Goal: Task Accomplishment & Management: Use online tool/utility

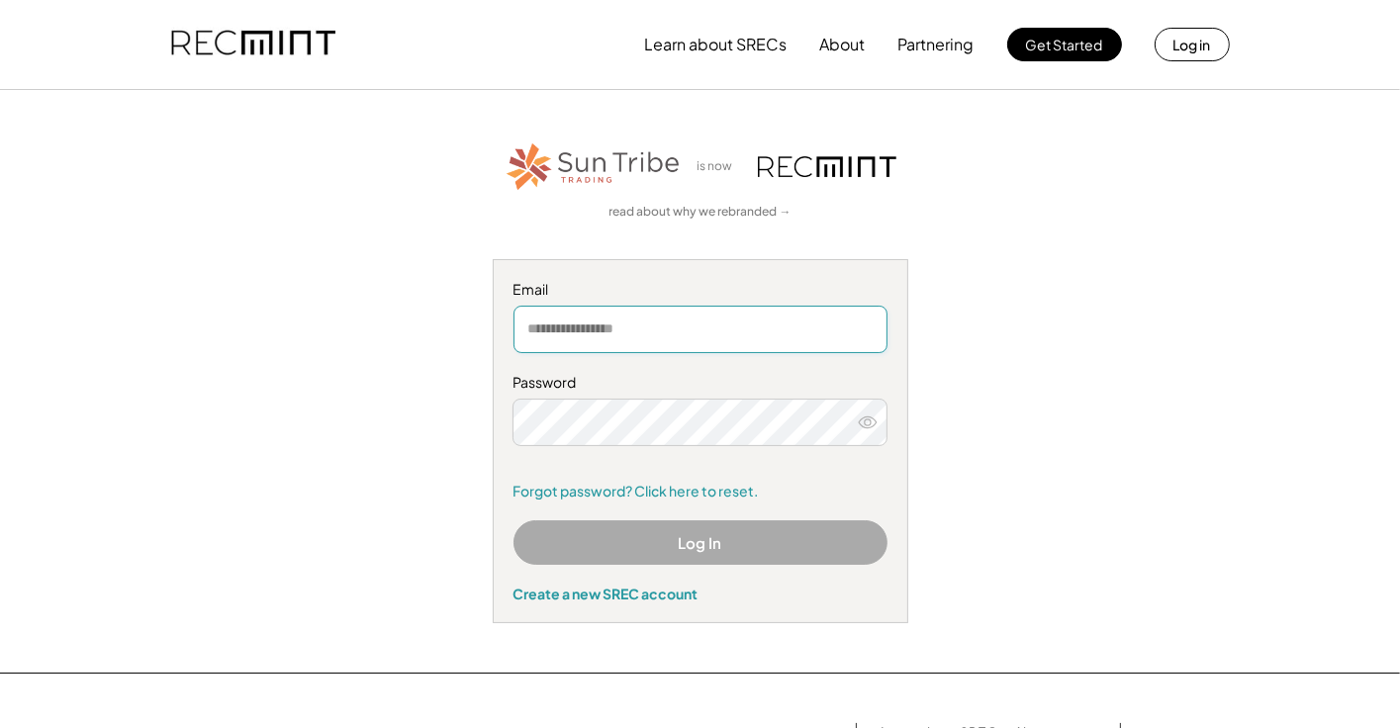
click at [570, 331] on input "email" at bounding box center [700, 329] width 374 height 47
click at [546, 330] on input "email" at bounding box center [700, 329] width 374 height 47
type input "**********"
click at [590, 490] on link "Forgot password? Click here to reset." at bounding box center [700, 492] width 374 height 20
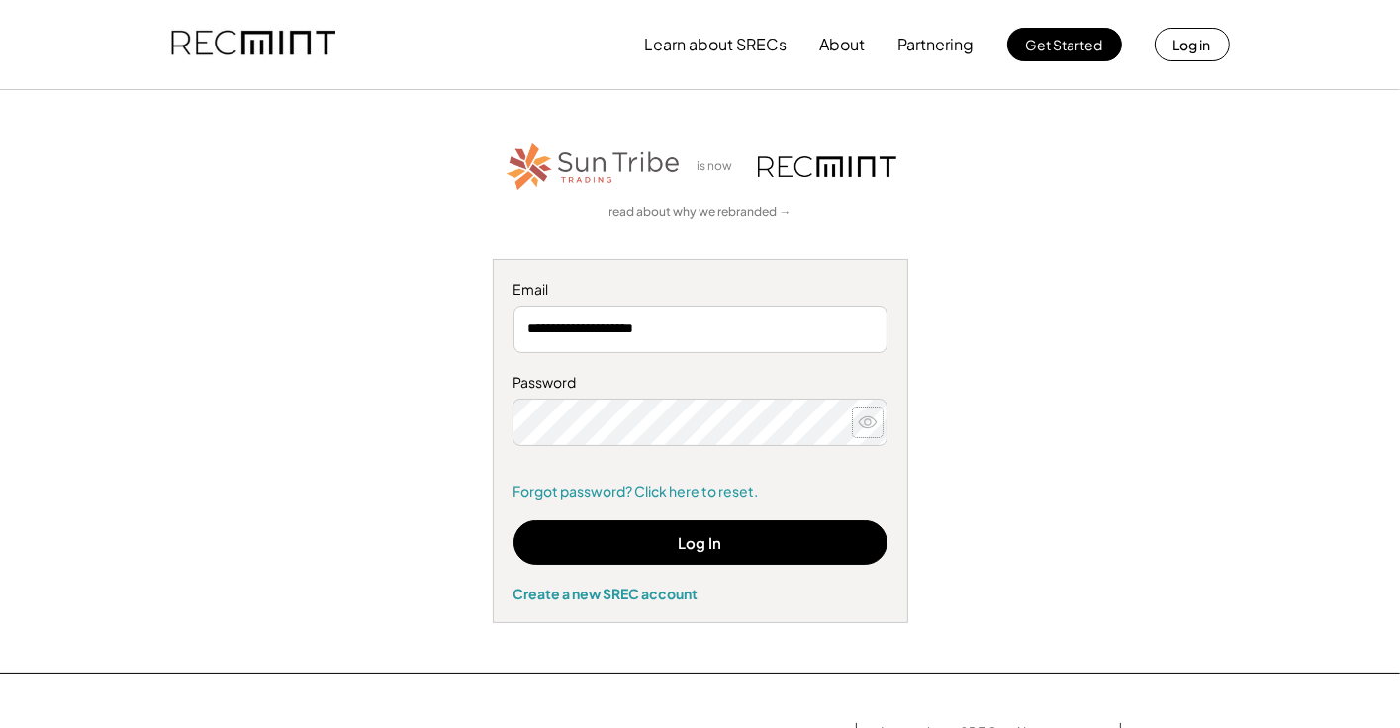
click at [868, 421] on icon at bounding box center [868, 422] width 20 height 20
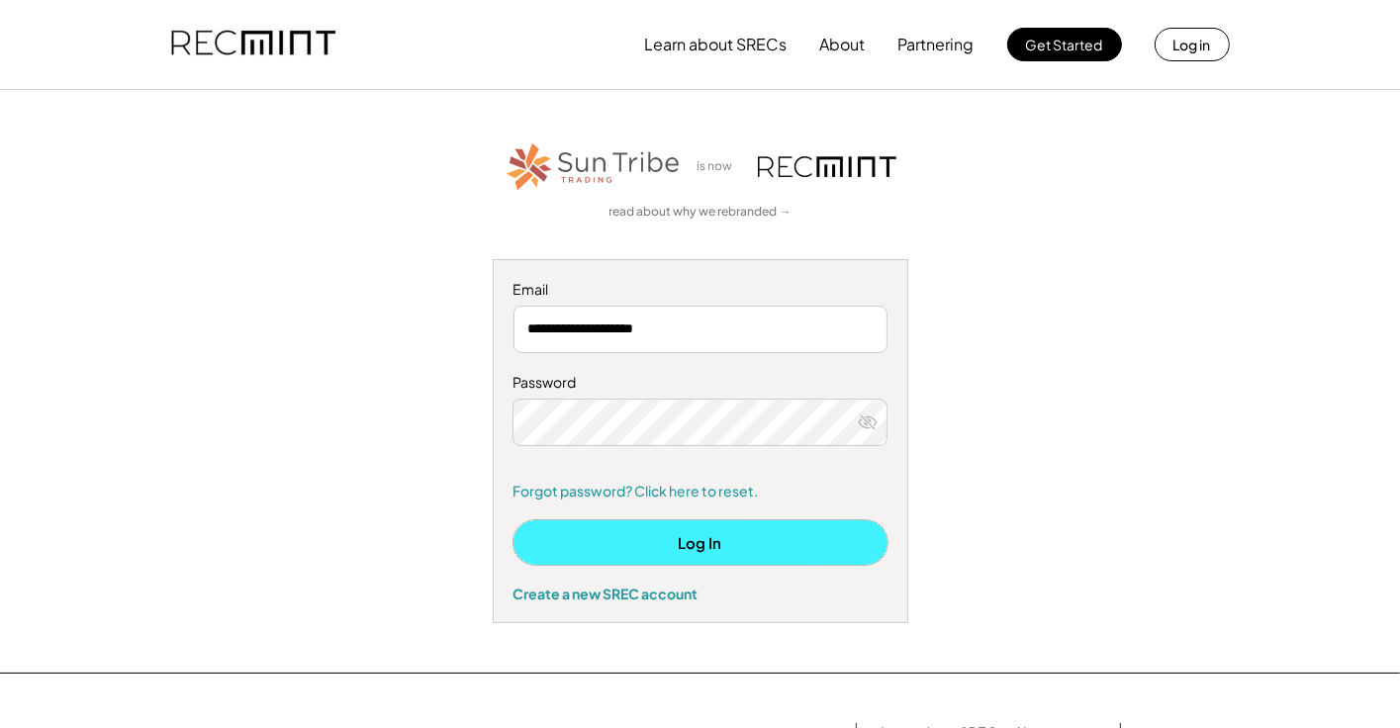
click at [652, 537] on button "Log In" at bounding box center [700, 542] width 374 height 45
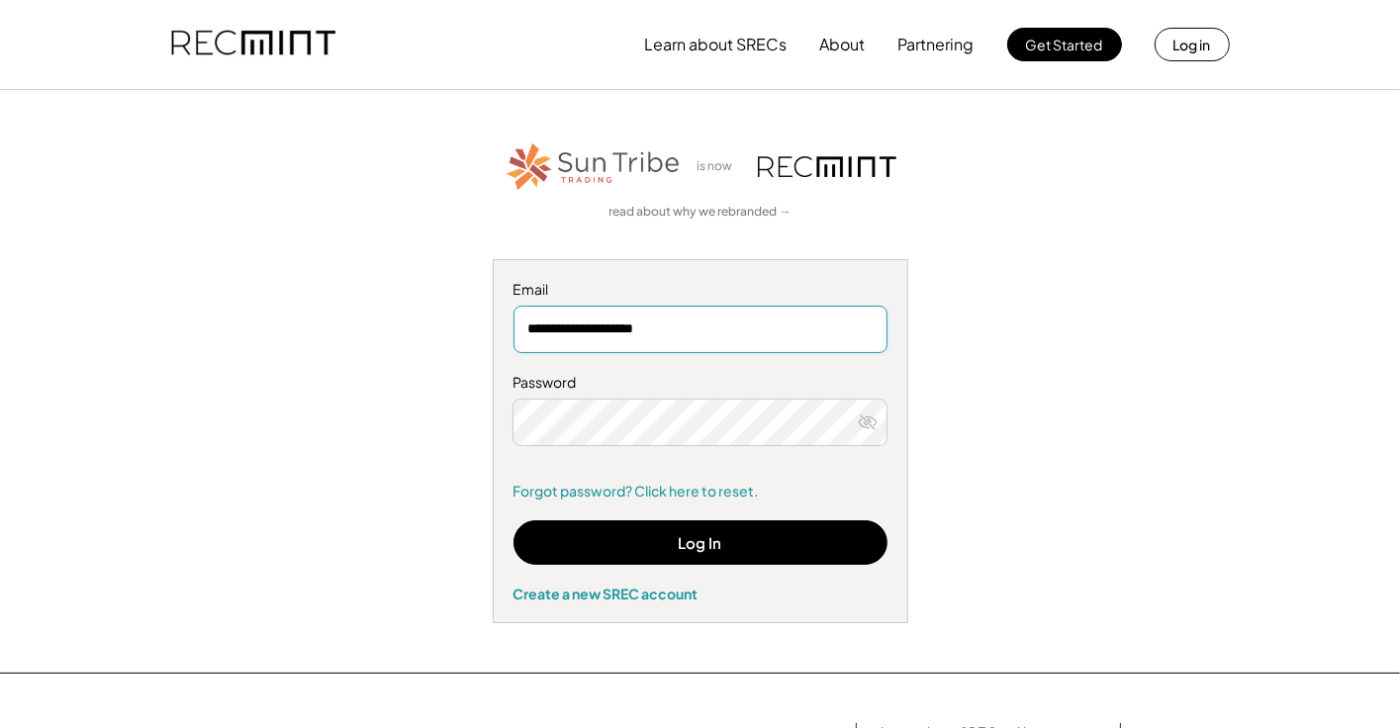
click at [748, 336] on input "**********" at bounding box center [700, 329] width 374 height 47
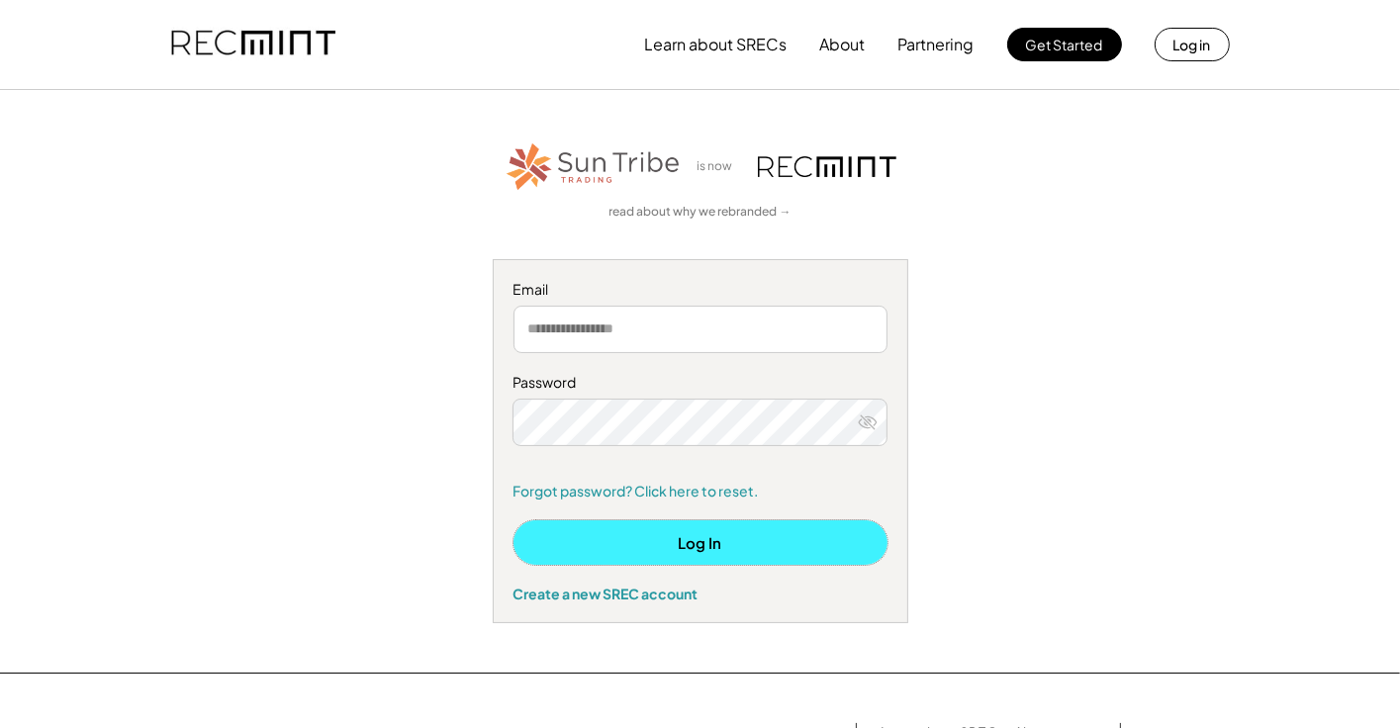
click at [707, 541] on button "Log In" at bounding box center [700, 542] width 374 height 45
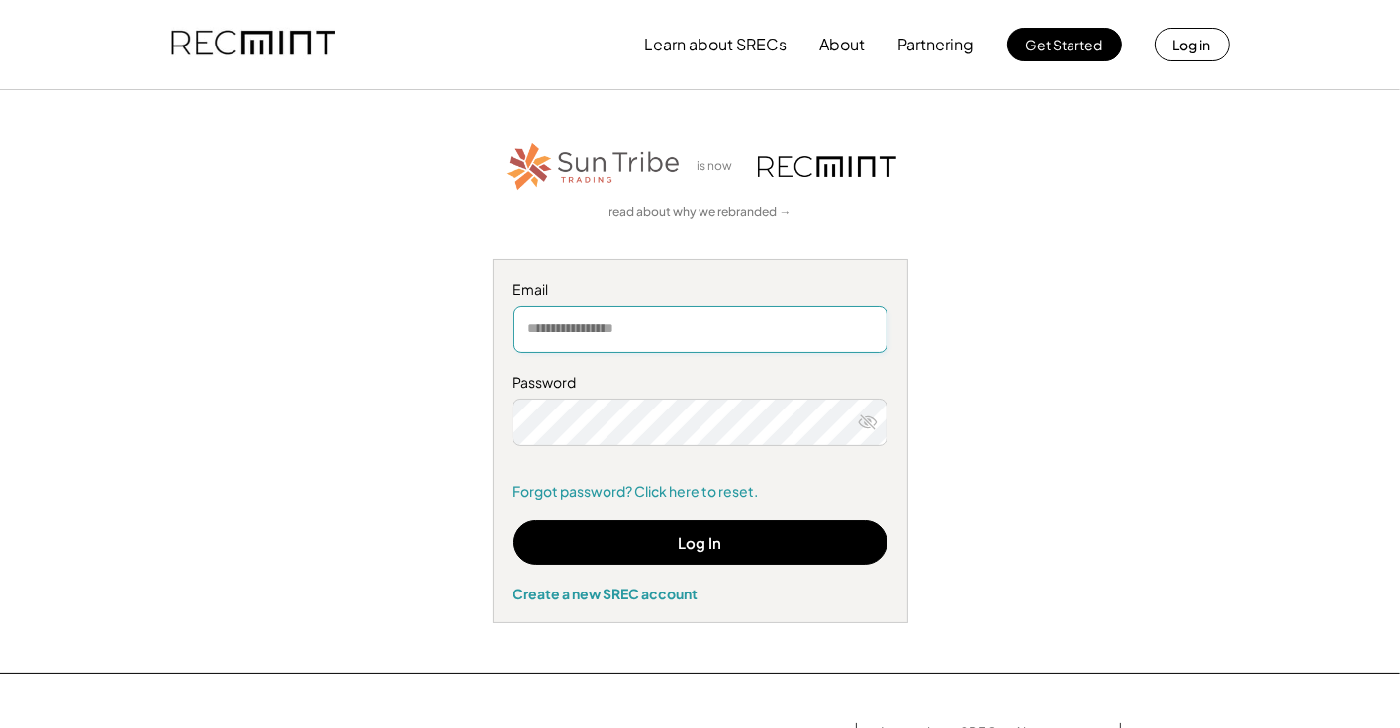
click at [715, 329] on input "email" at bounding box center [700, 329] width 374 height 47
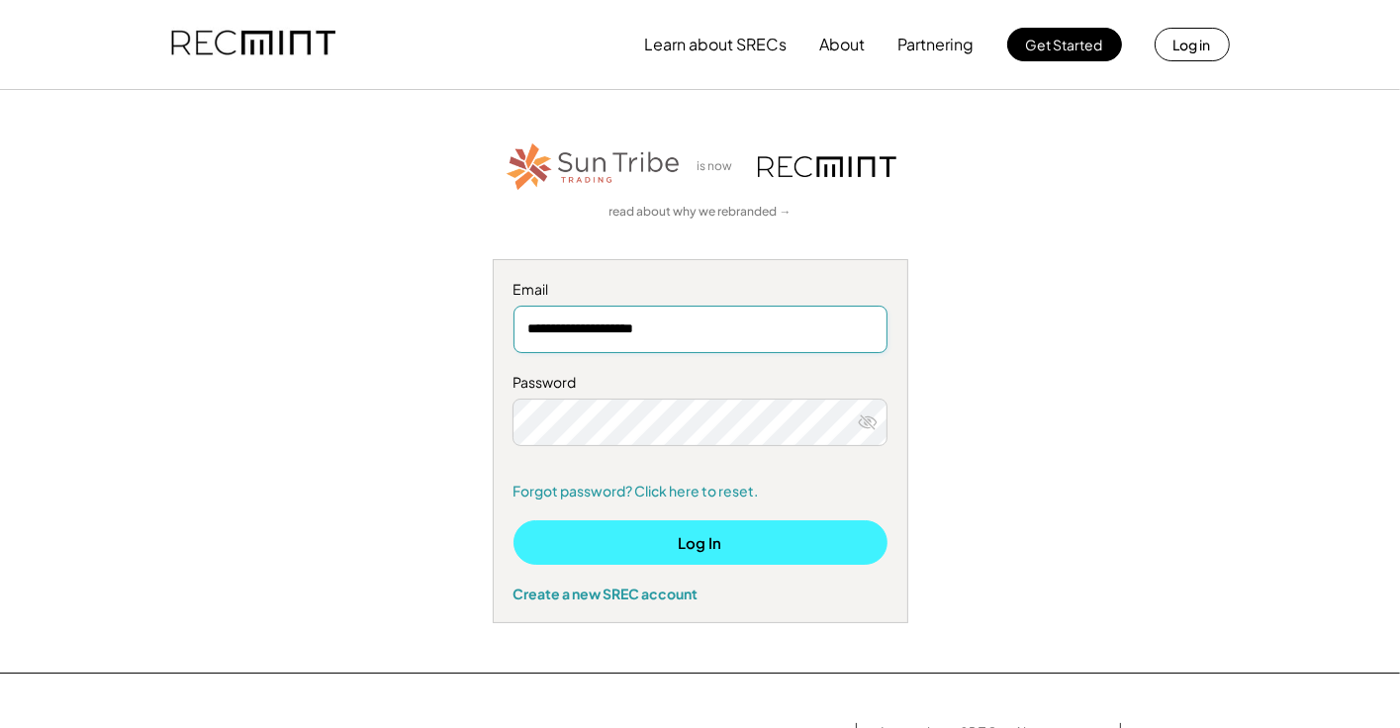
type input "**********"
click at [704, 538] on button "Log In" at bounding box center [700, 542] width 374 height 45
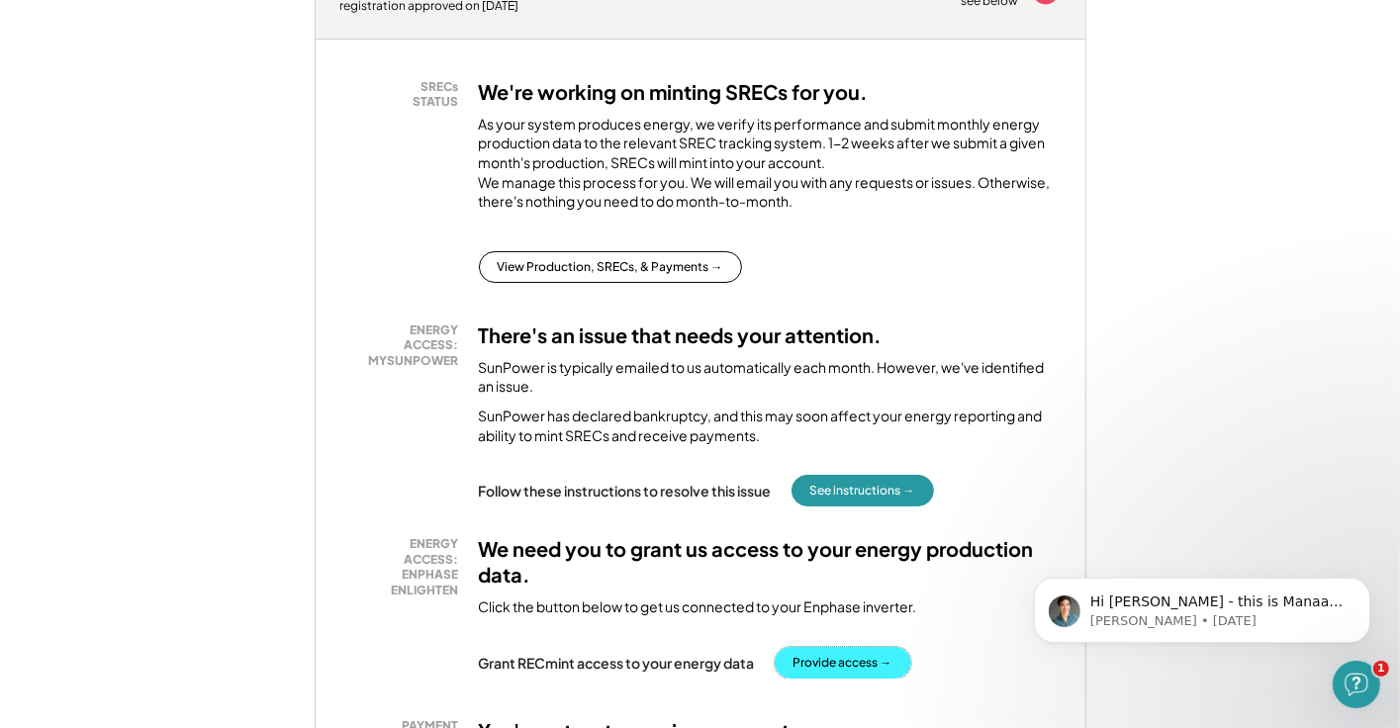
click at [873, 679] on button "Provide access →" at bounding box center [843, 663] width 137 height 32
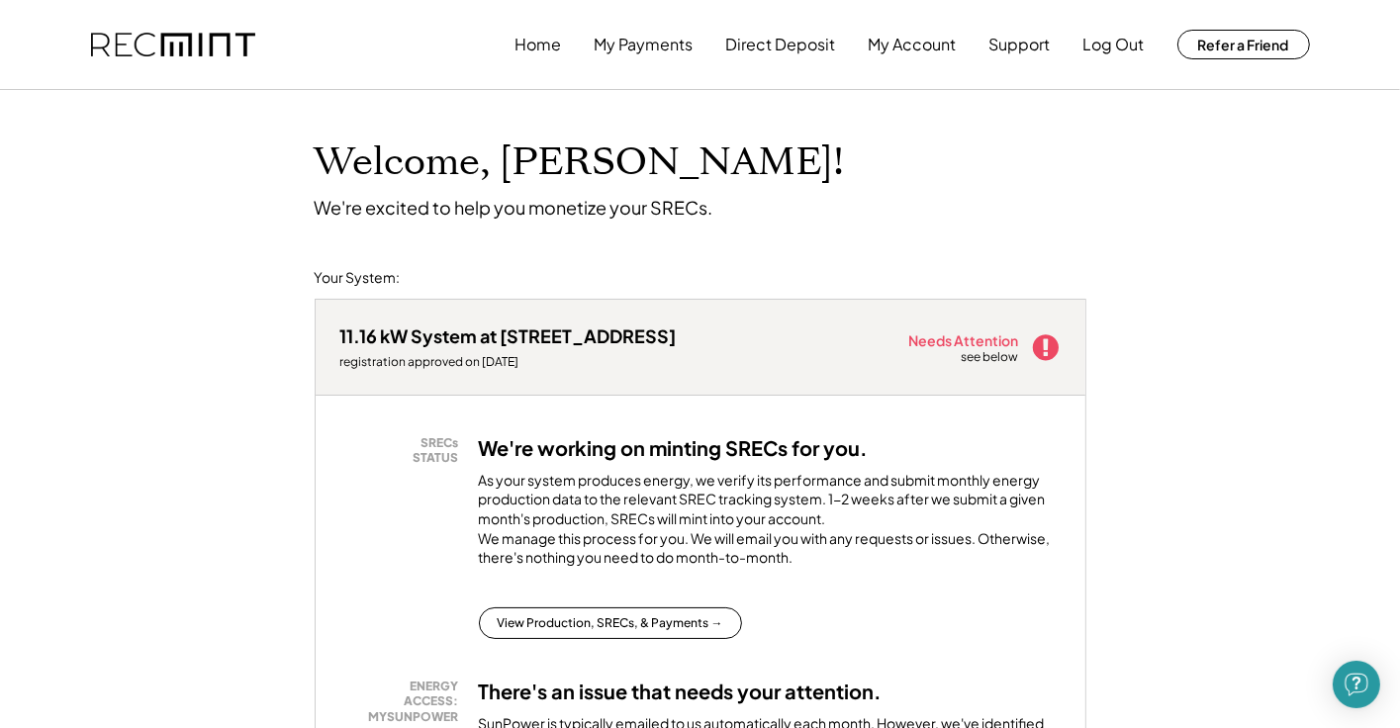
drag, startPoint x: 1318, startPoint y: 1, endPoint x: 842, endPoint y: 211, distance: 520.0
click at [842, 211] on div "Welcome, Nancy! We're excited to help you monetize your SRECs." at bounding box center [700, 154] width 811 height 129
click at [1357, 687] on img "Open Intercom Messenger" at bounding box center [1356, 685] width 26 height 26
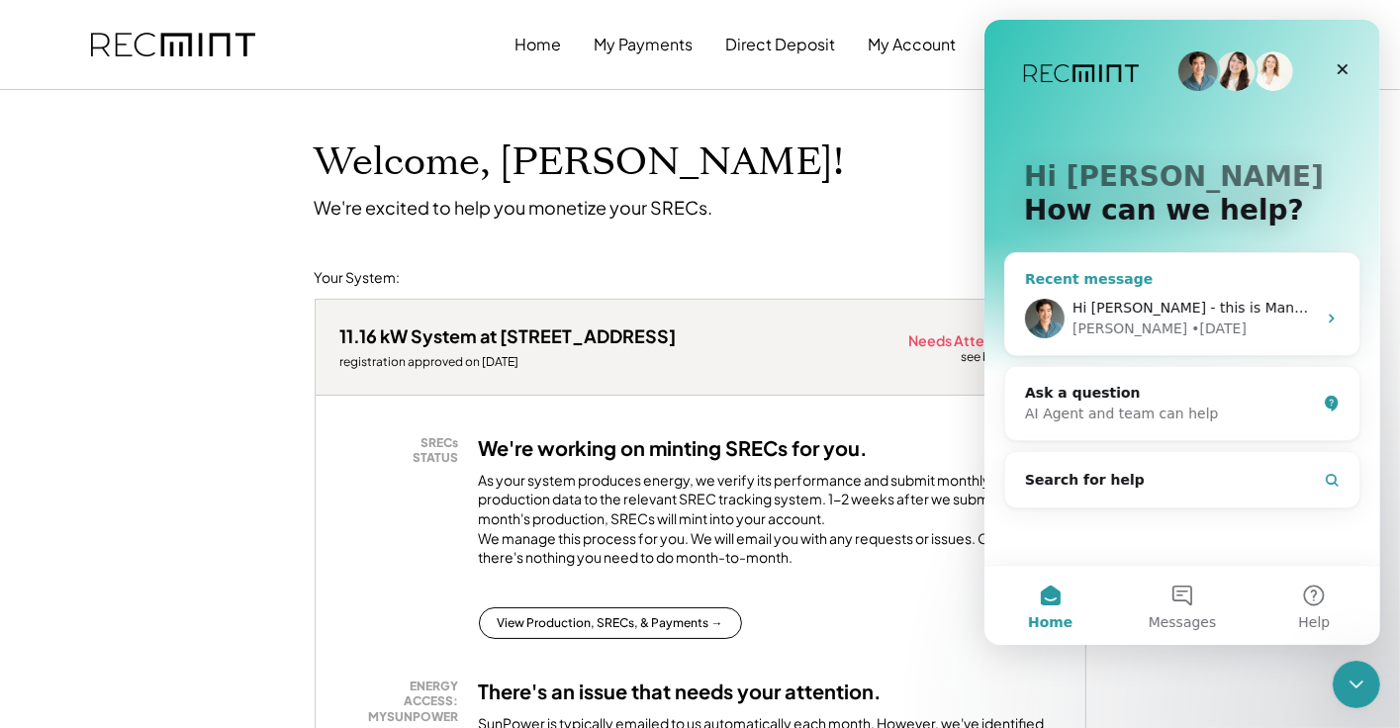
click at [1190, 324] on div "• 5d ago" at bounding box center [1217, 329] width 55 height 21
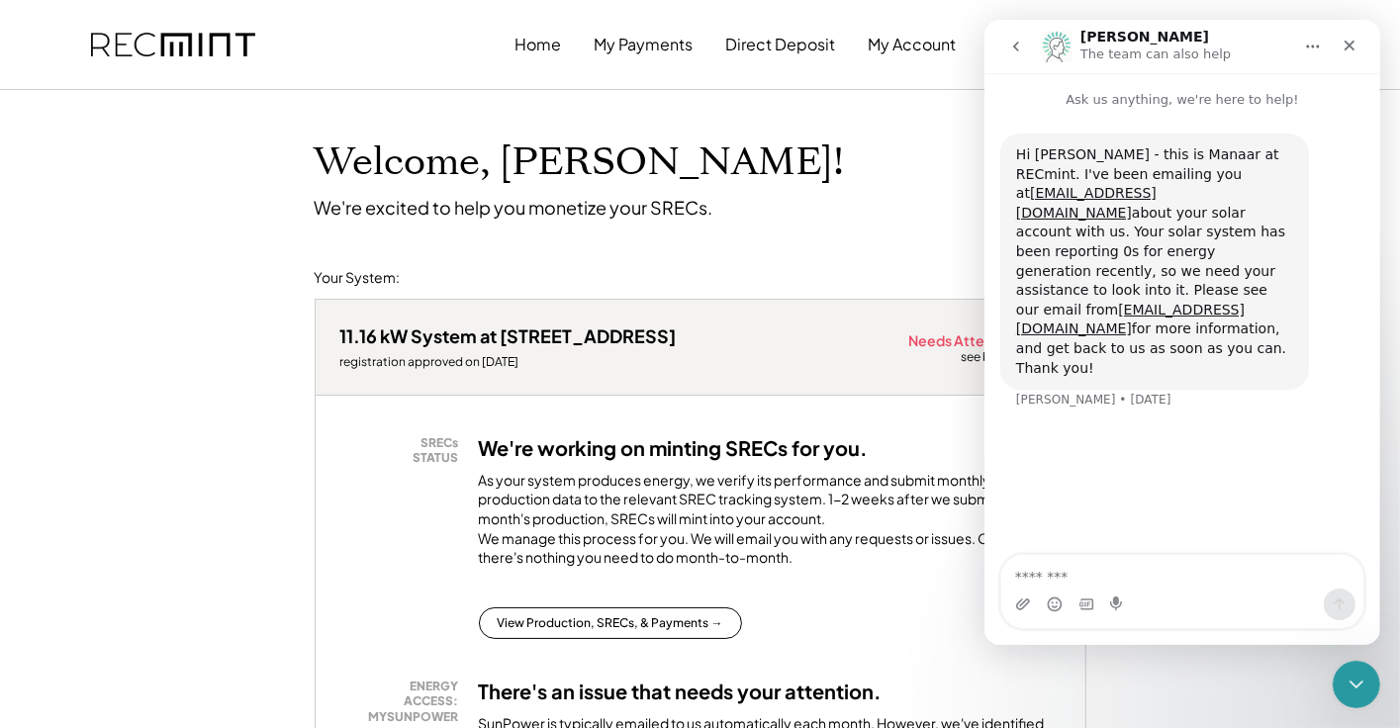
click at [1152, 324] on div "Hi Nancy - this is Manaar at RECmint. I've been emailing you at nraines12@hotma…" at bounding box center [1153, 262] width 309 height 256
click at [1086, 591] on div "Intercom messenger" at bounding box center [1085, 605] width 16 height 32
click at [1084, 586] on textarea "Message…" at bounding box center [1181, 572] width 362 height 34
click at [879, 195] on div "Welcome, Nancy! We're excited to help you monetize your SRECs." at bounding box center [700, 154] width 811 height 129
click at [1157, 585] on textarea "Message…" at bounding box center [1181, 572] width 362 height 34
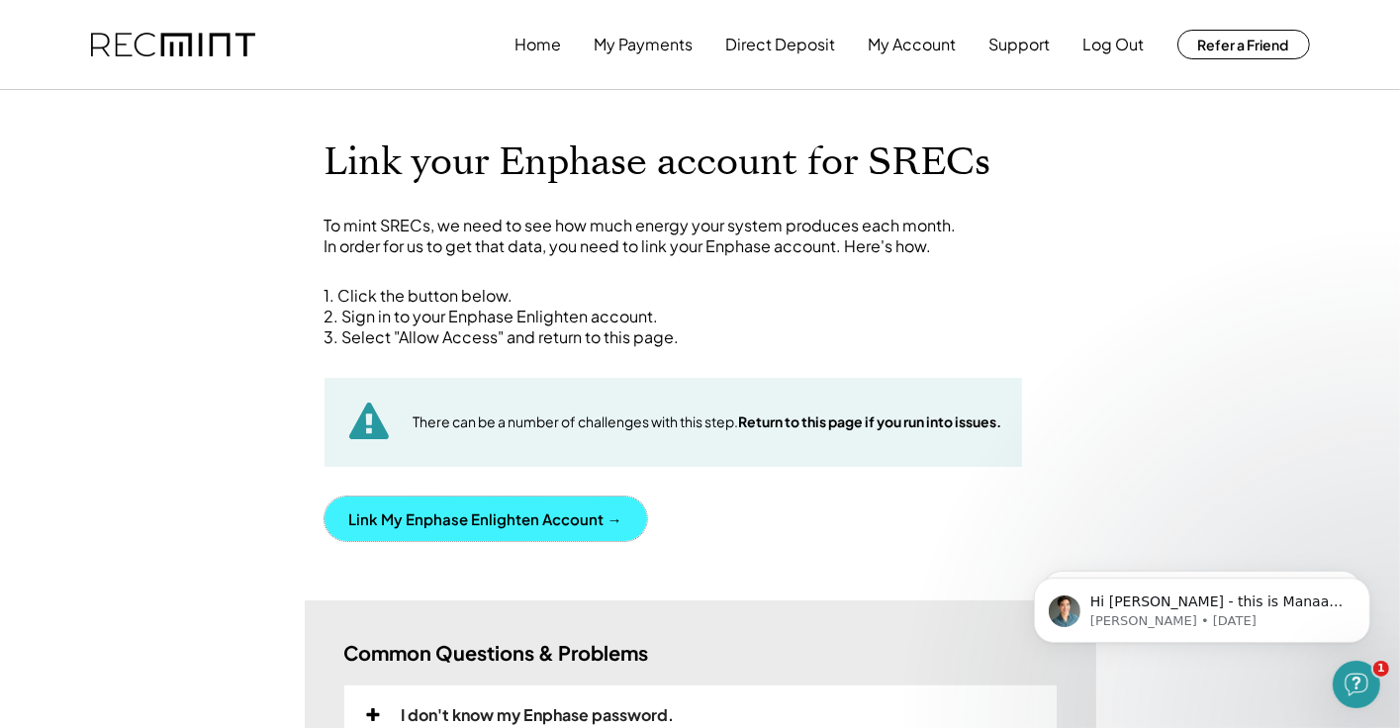
click at [420, 516] on button "Link My Enphase Enlighten Account →" at bounding box center [485, 519] width 322 height 45
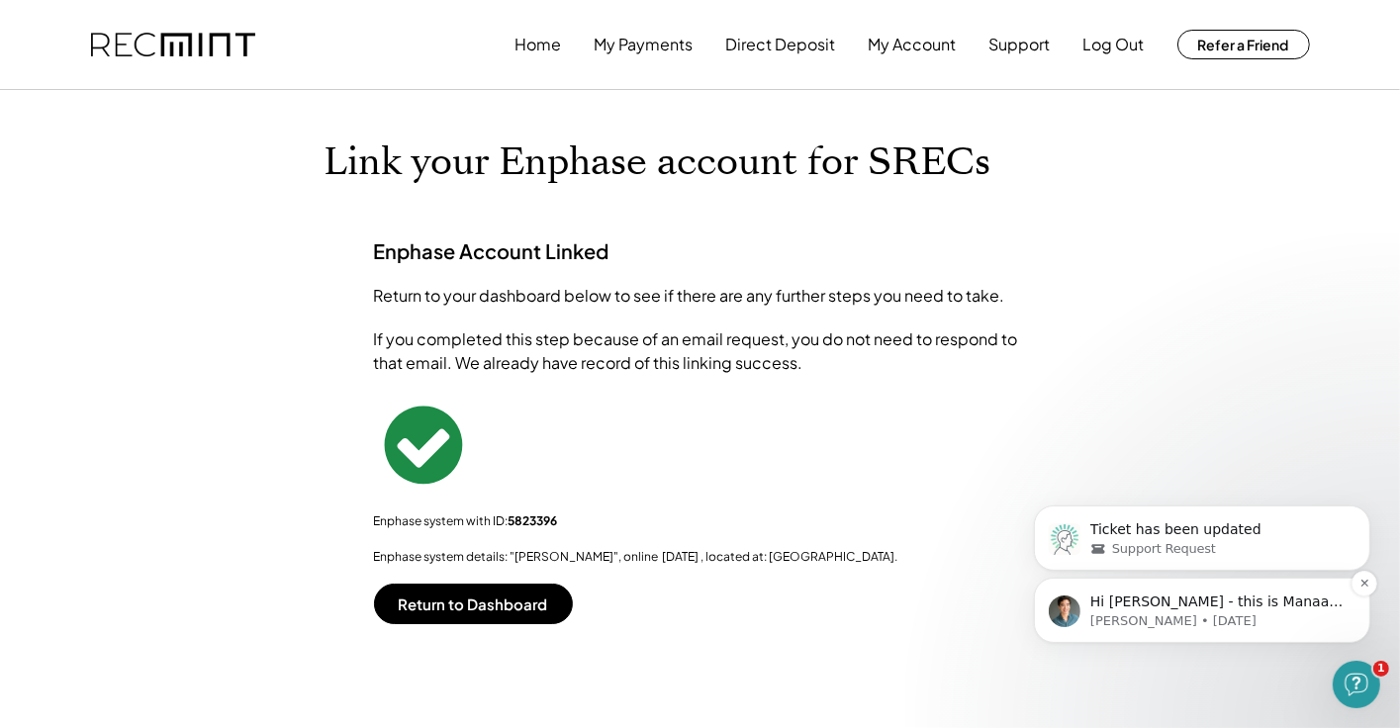
click at [1143, 596] on span "Hi [PERSON_NAME] - this is Manaar at RECmint. I've been emailing you at [EMAIL_…" at bounding box center [1215, 719] width 252 height 252
